Goal: Task Accomplishment & Management: Manage account settings

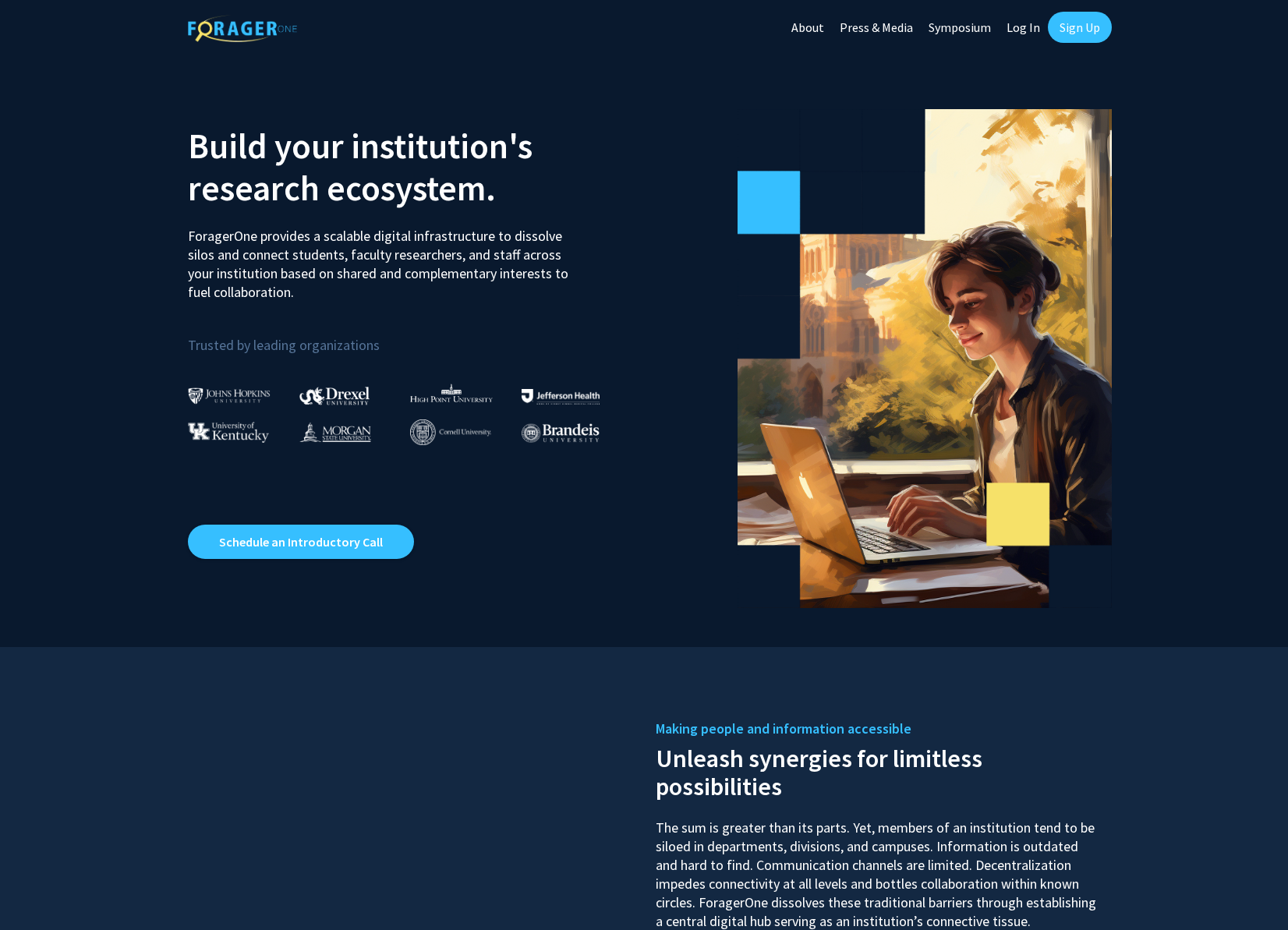
click at [1023, 26] on link "Log In" at bounding box center [1023, 27] width 50 height 54
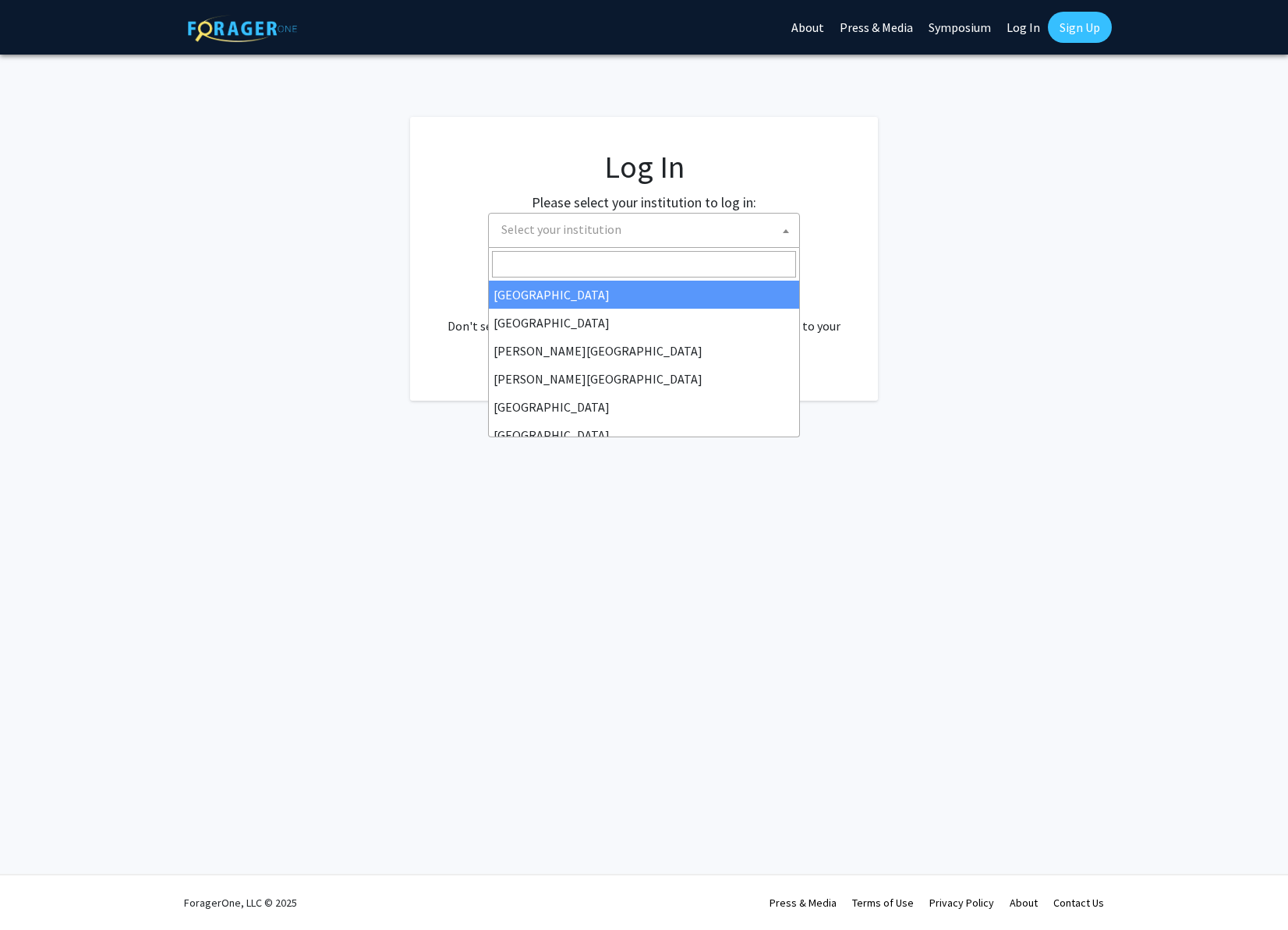
click at [694, 236] on span "Select your institution" at bounding box center [647, 230] width 304 height 32
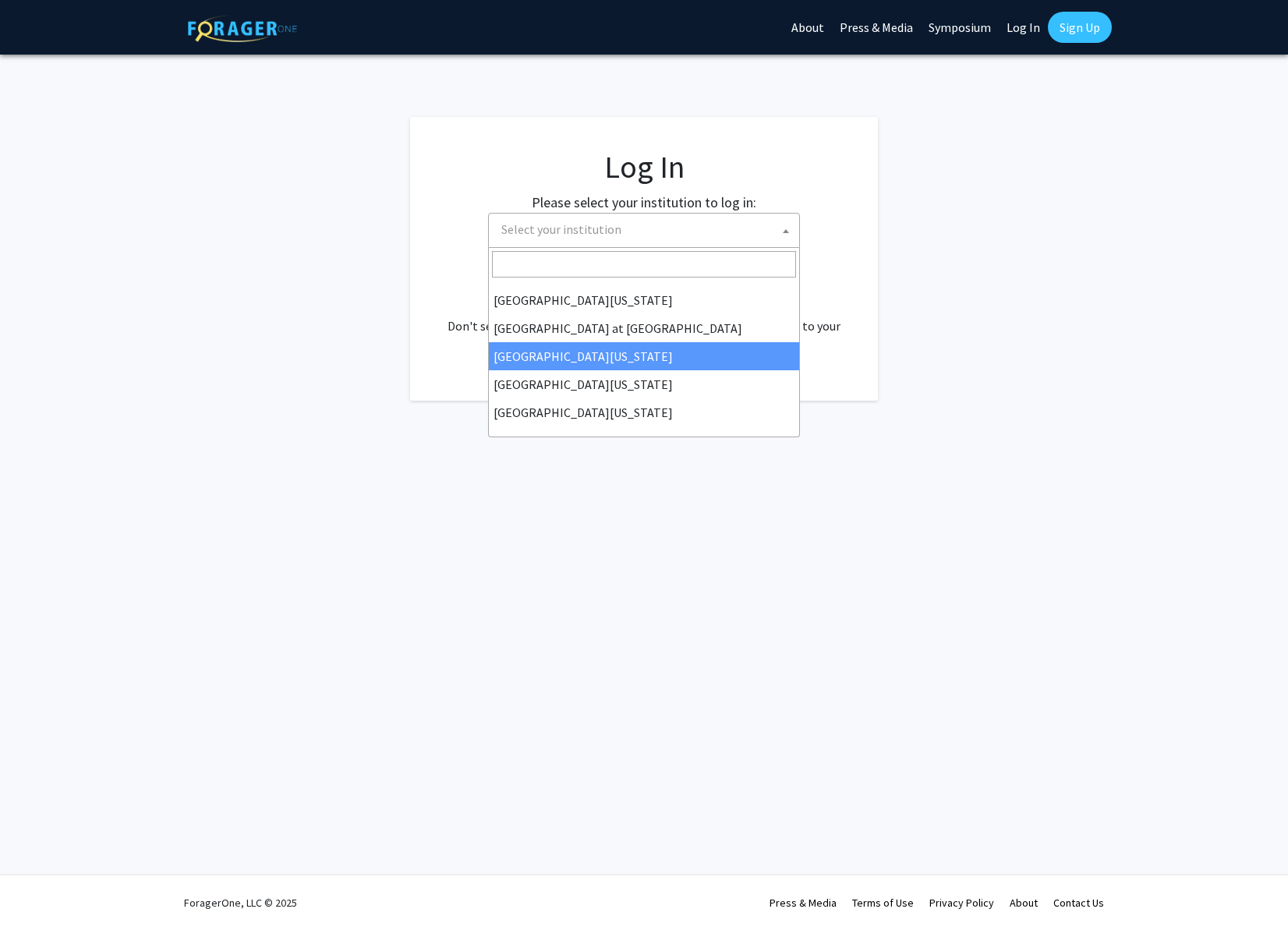
scroll to position [546, 0]
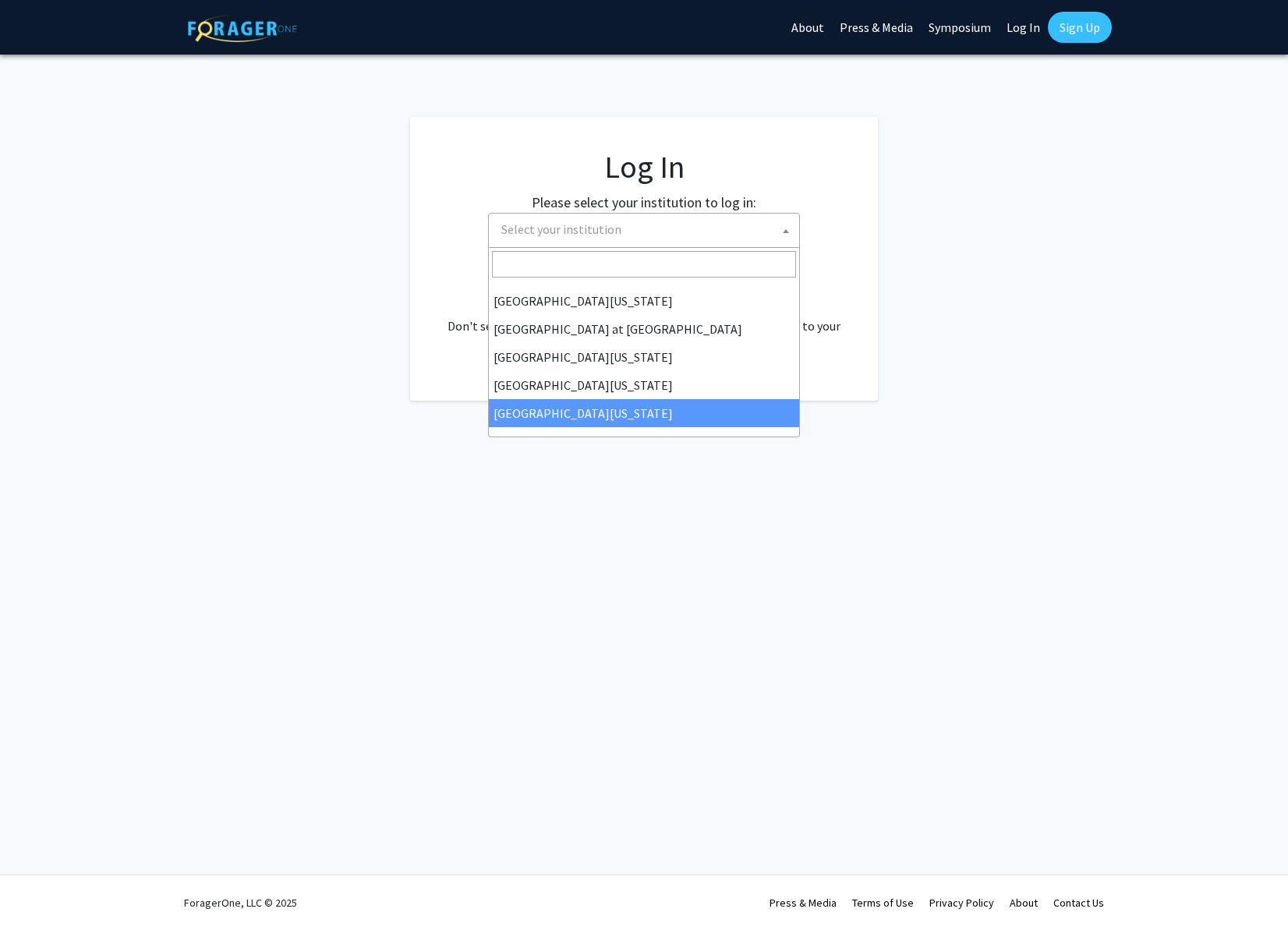
select select "33"
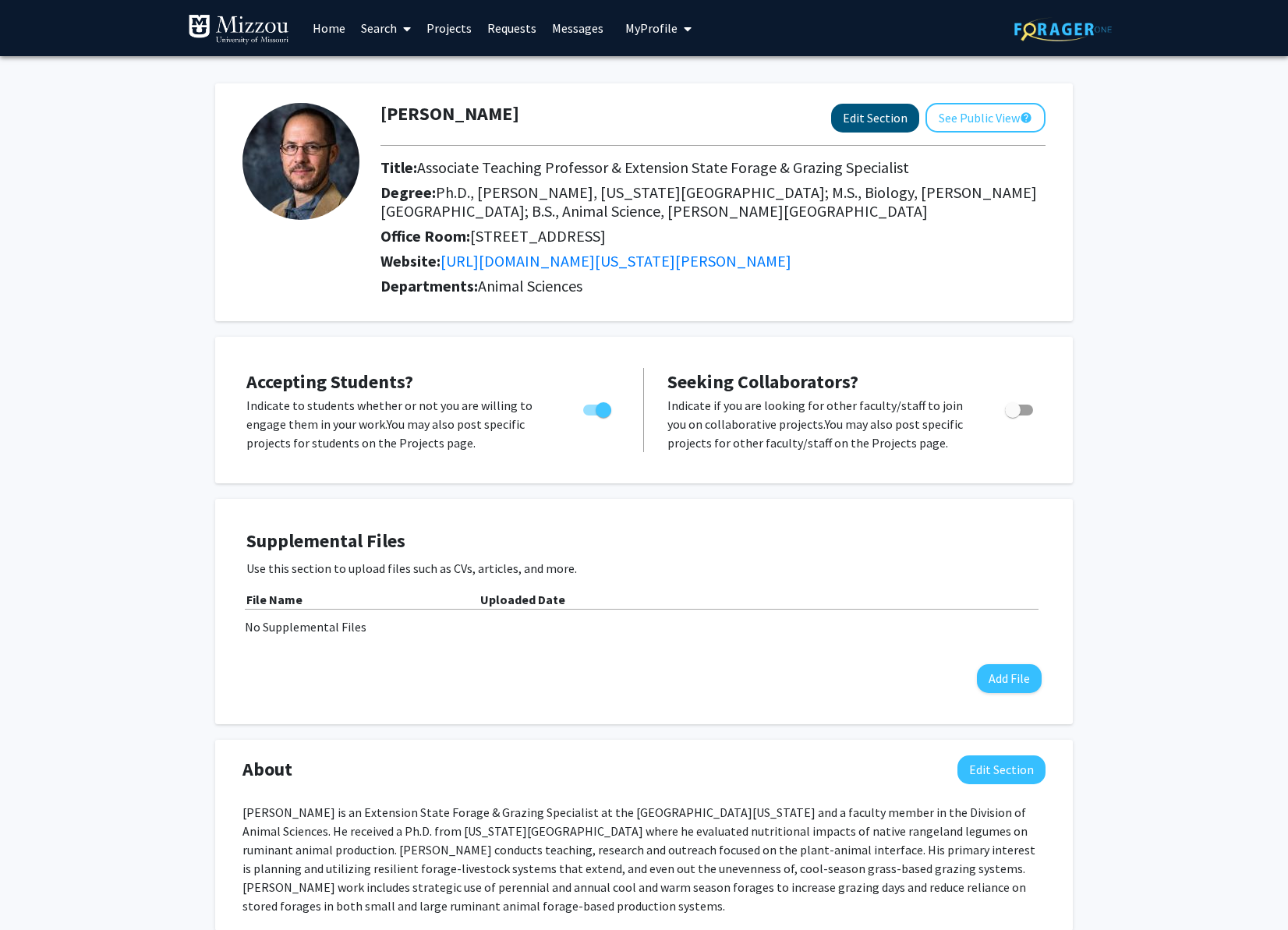
click at [873, 124] on button "Edit Section" at bounding box center [875, 118] width 88 height 29
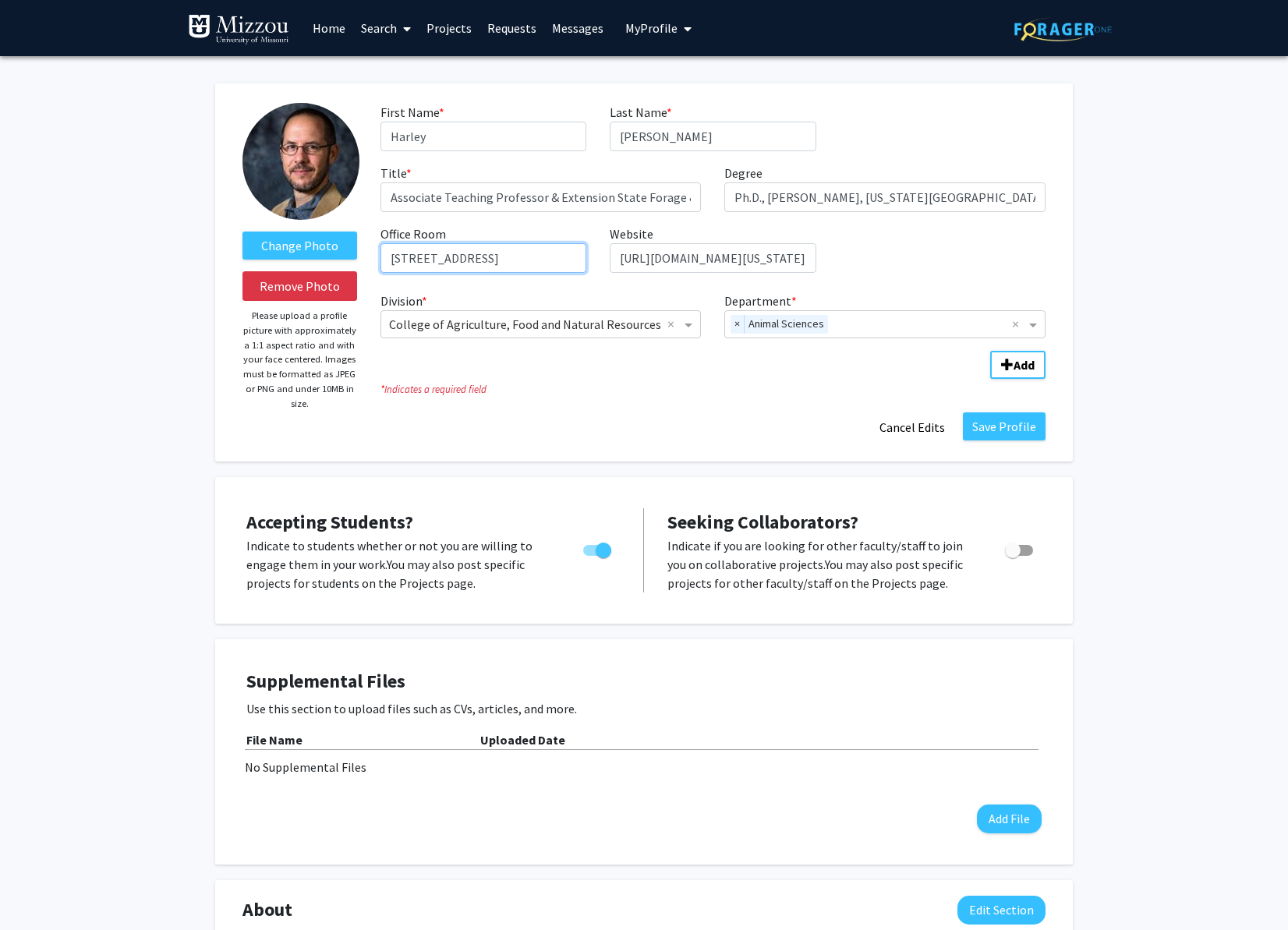
drag, startPoint x: 479, startPoint y: 261, endPoint x: 362, endPoint y: 261, distance: 117.0
click at [362, 261] on form "Change Photo Remove Photo Please upload a profile picture with approximately a …" at bounding box center [644, 272] width 826 height 339
type input "ASRC S132"
click at [1008, 426] on button "Save Profile" at bounding box center [1004, 426] width 82 height 28
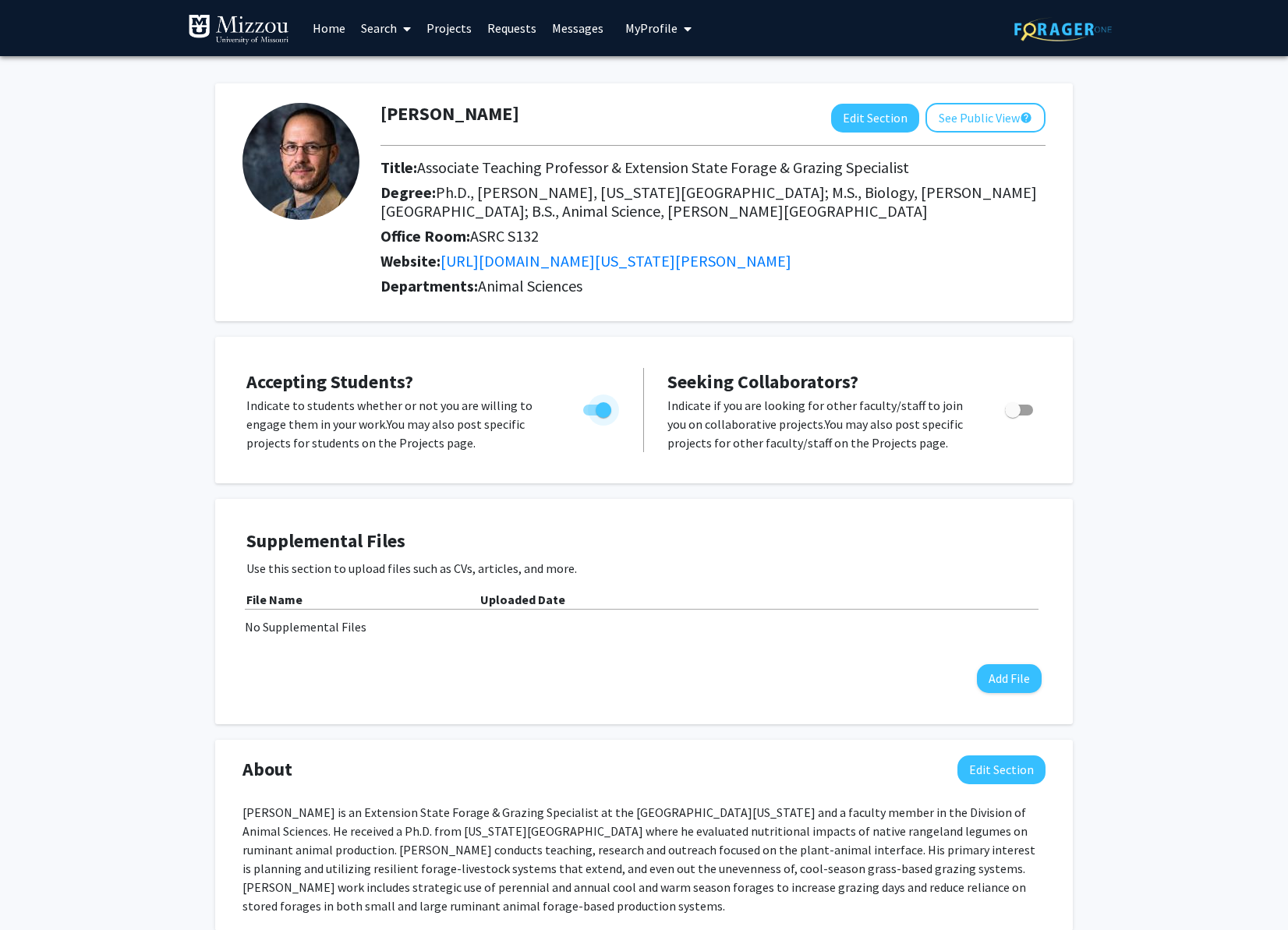
click at [604, 410] on span "Toggle" at bounding box center [603, 409] width 16 height 16
click at [591, 416] on input "Would you like to permit student requests?" at bounding box center [590, 416] width 1 height 1
click at [591, 411] on span "Toggle" at bounding box center [591, 409] width 16 height 16
click at [591, 416] on input "Would you like to permit student requests?" at bounding box center [590, 416] width 1 height 1
checkbox input "true"
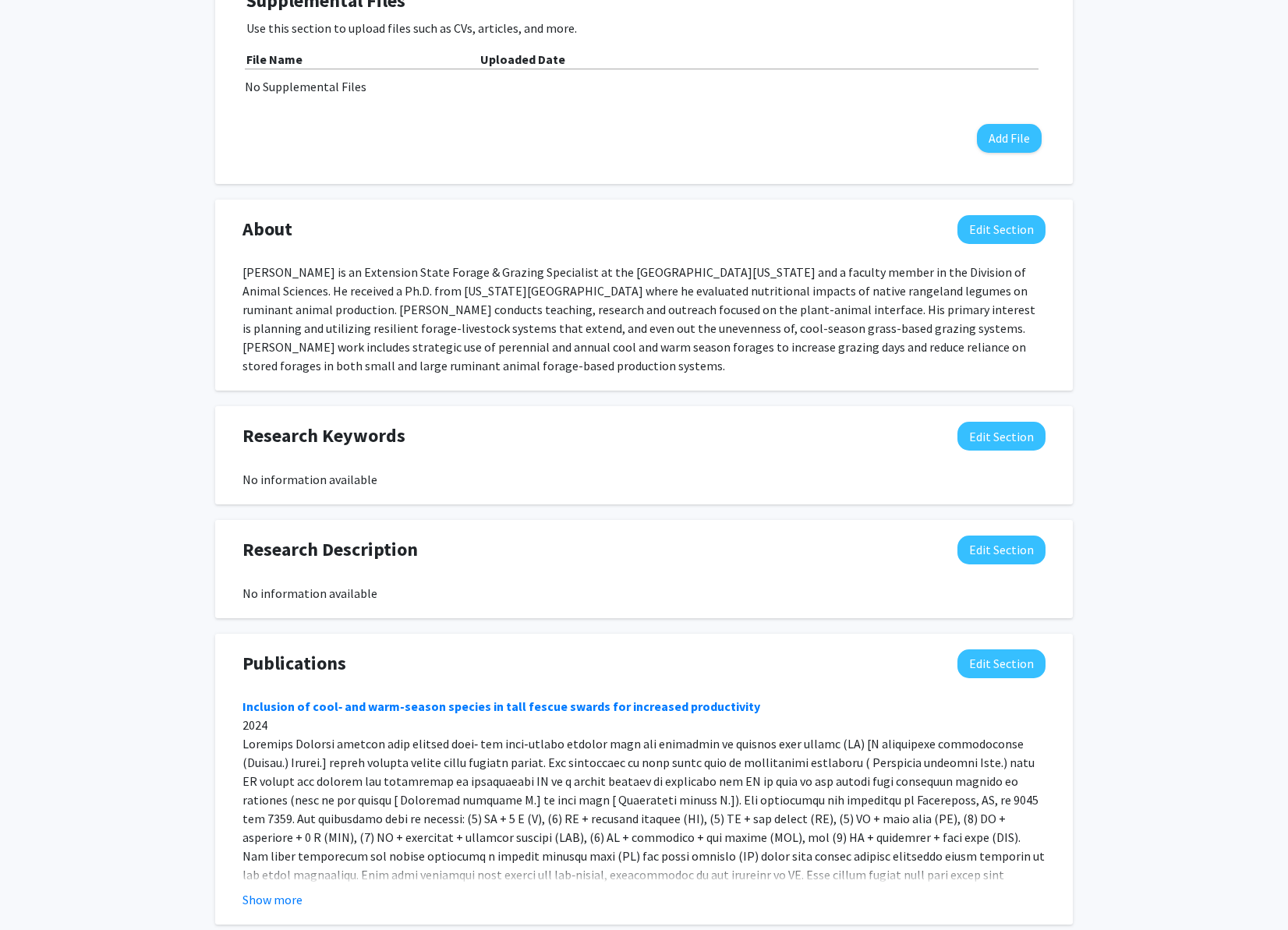
scroll to position [548, 0]
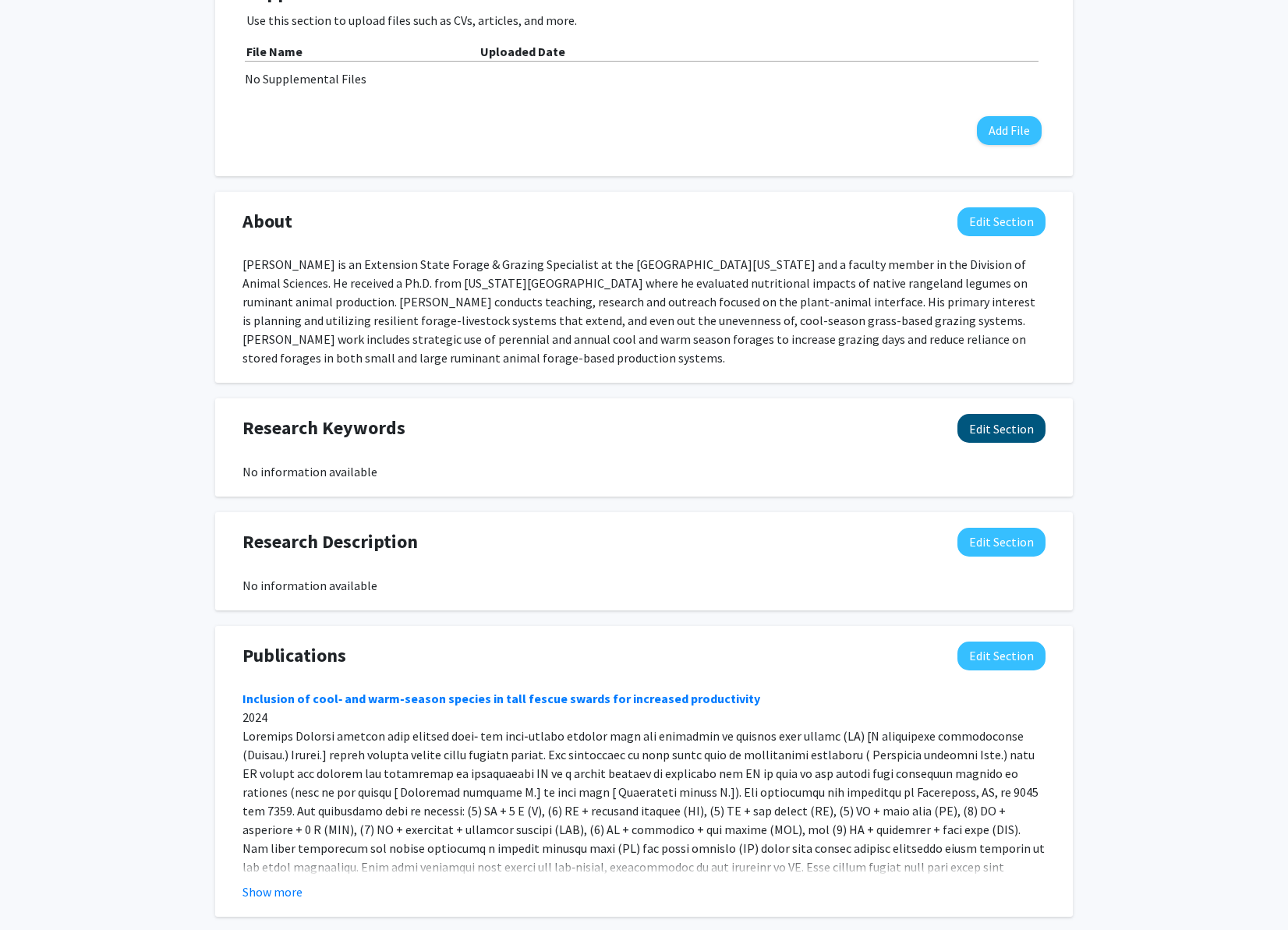
click at [999, 429] on button "Edit Section" at bounding box center [1001, 428] width 88 height 29
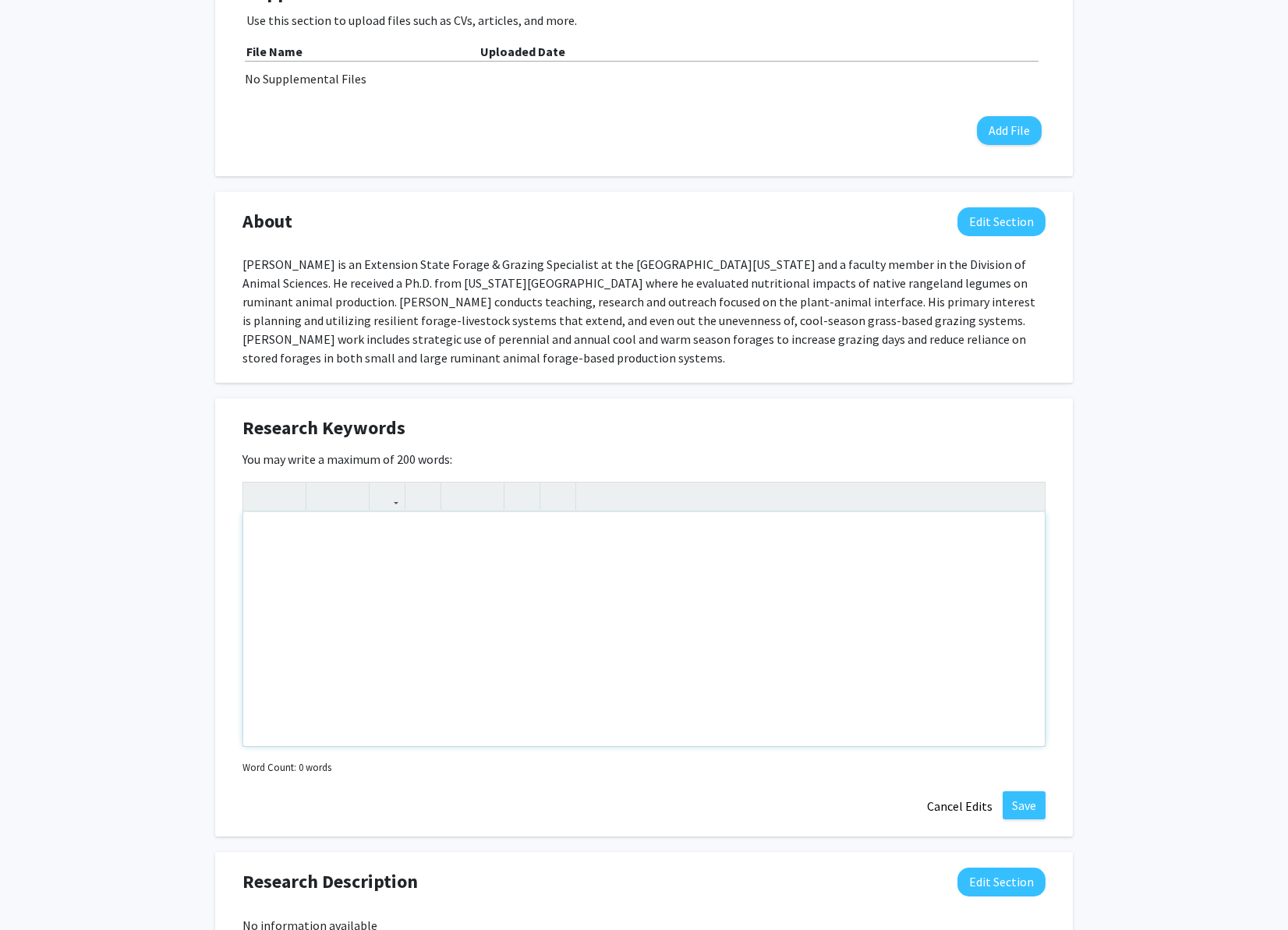
click at [308, 533] on div "Note to users with screen readers: Please deactivate our accessibility plugin f…" at bounding box center [643, 629] width 801 height 234
type textarea "<p>Forage Grazing&nbsp;</p>"
click at [1012, 810] on button "Save" at bounding box center [1024, 806] width 43 height 28
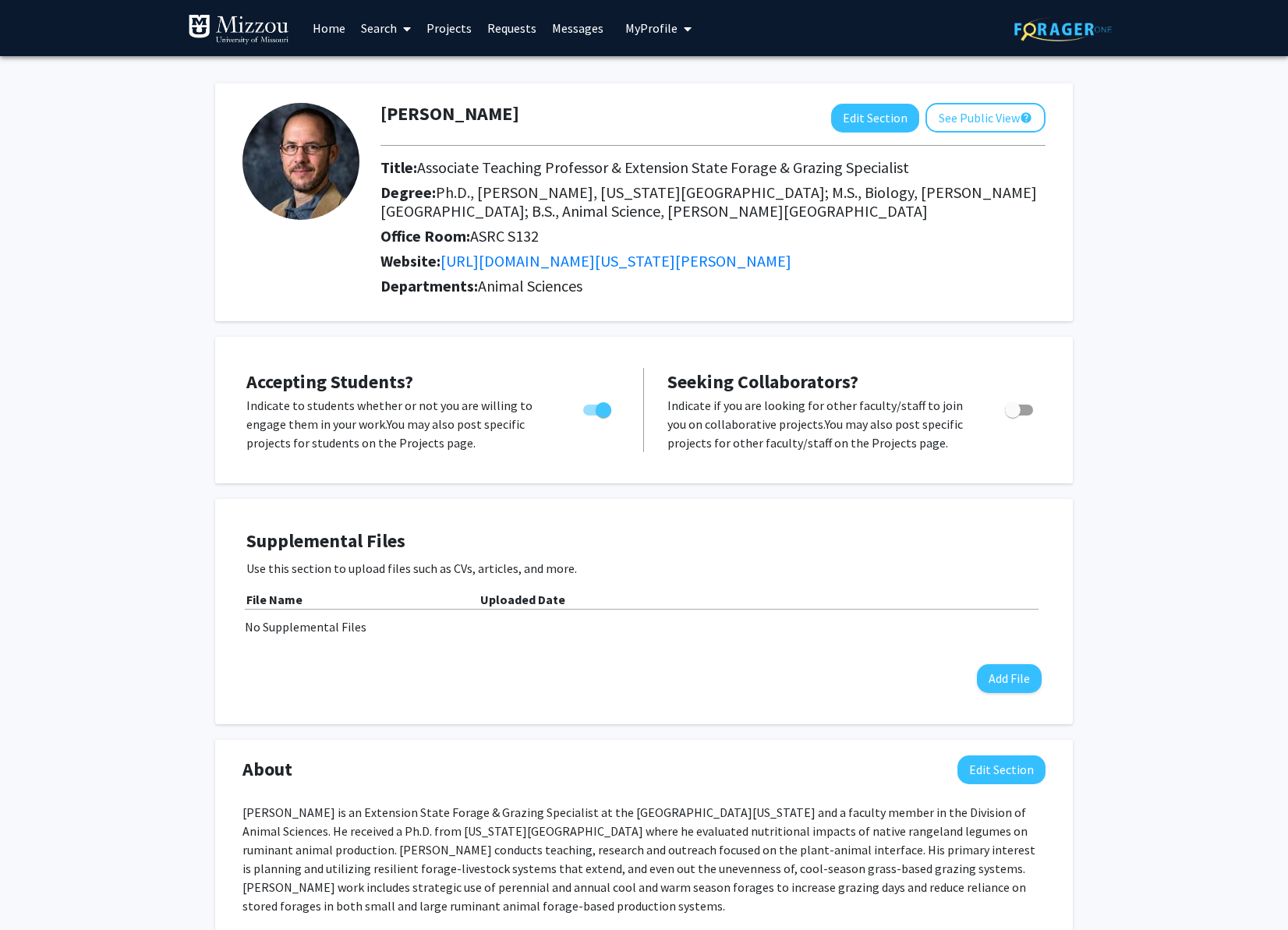
scroll to position [0, 0]
click at [684, 31] on icon "My profile dropdown to access profile and logout" at bounding box center [688, 28] width 7 height 12
click at [667, 146] on link "Log Out" at bounding box center [707, 143] width 140 height 19
